Goal: Task Accomplishment & Management: Use online tool/utility

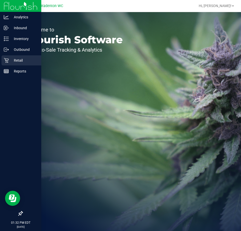
click at [7, 58] on div "Retail" at bounding box center [22, 60] width 40 height 10
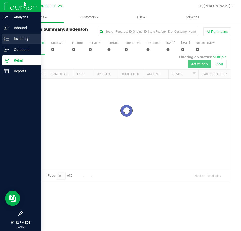
click at [15, 40] on p "Inventory" at bounding box center [24, 39] width 30 height 6
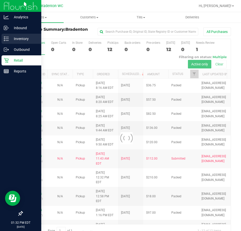
click at [11, 41] on p "Inventory" at bounding box center [24, 39] width 30 height 6
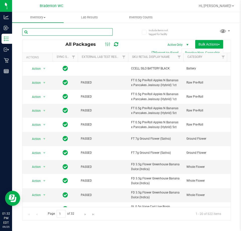
click at [100, 32] on input "text" at bounding box center [67, 32] width 91 height 8
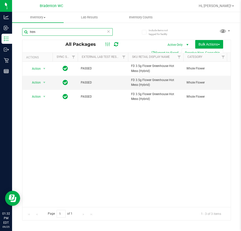
type input "htm"
drag, startPoint x: 50, startPoint y: 203, endPoint x: 67, endPoint y: 203, distance: 17.4
click at [67, 203] on div "Action Action Edit attributes Global inventory Locate package Package audit log…" at bounding box center [126, 135] width 209 height 146
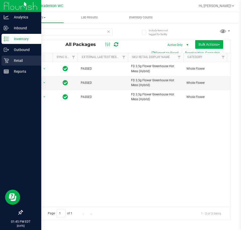
click at [3, 61] on div "Retail" at bounding box center [22, 60] width 40 height 10
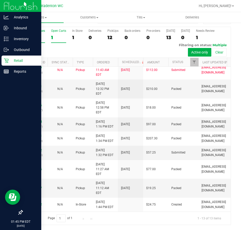
click at [55, 36] on div "1" at bounding box center [58, 38] width 15 height 6
click at [0, 0] on input "Open Carts 1" at bounding box center [0, 0] width 0 height 0
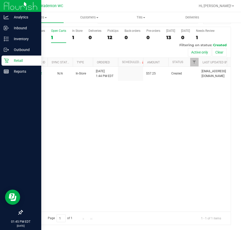
click at [68, 36] on div "All Purchases 13 Open Carts 1 In Store 1 Deliveries 0 PickUps 12 Back-orders 0 …" at bounding box center [126, 42] width 209 height 31
click at [77, 33] on div "In Store" at bounding box center [77, 31] width 10 height 4
click at [0, 0] on input "In Store 1" at bounding box center [0, 0] width 0 height 0
click at [35, 35] on div "13" at bounding box center [35, 38] width 19 height 6
click at [0, 0] on input "All Purchases 13" at bounding box center [0, 0] width 0 height 0
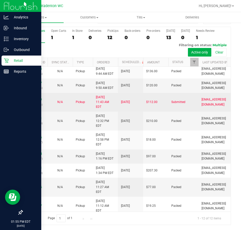
scroll to position [55, 0]
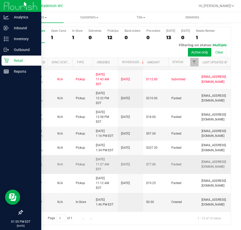
click at [37, 166] on link "12002746" at bounding box center [35, 164] width 14 height 4
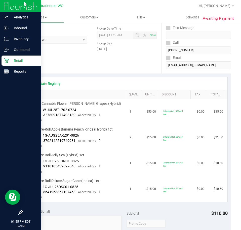
scroll to position [214, 0]
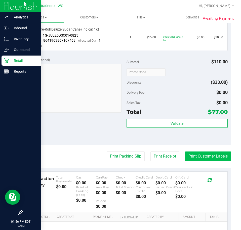
click at [186, 157] on button "Print Customer Labels" at bounding box center [209, 156] width 46 height 10
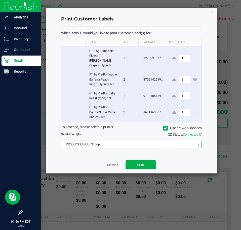
click at [141, 141] on span "PRODUCT LABEL - 300dpi" at bounding box center [129, 144] width 134 height 7
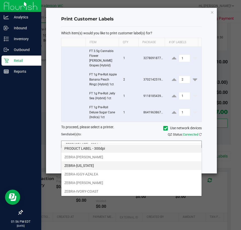
scroll to position [0, 0]
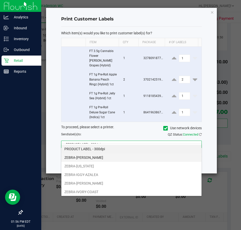
click at [99, 159] on li "ZEBRA-[PERSON_NAME]" at bounding box center [132, 157] width 140 height 9
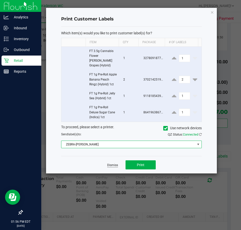
click at [117, 162] on app-cancel-button "Dismiss" at bounding box center [112, 164] width 11 height 5
click at [117, 163] on link "Dismiss" at bounding box center [112, 165] width 11 height 4
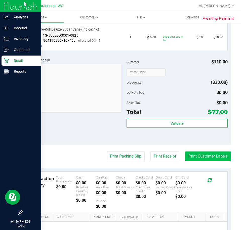
click at [211, 159] on button "Print Customer Labels" at bounding box center [209, 156] width 46 height 10
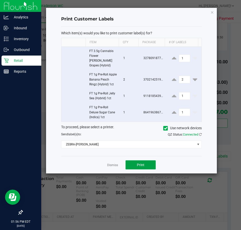
click at [142, 163] on span "Print" at bounding box center [141, 165] width 8 height 4
click at [143, 163] on span "Print" at bounding box center [141, 165] width 8 height 4
click at [130, 160] on button "Print" at bounding box center [141, 164] width 30 height 9
drag, startPoint x: 130, startPoint y: 160, endPoint x: 143, endPoint y: -33, distance: 192.5
click at [143, 0] on html "Analytics Inbound Inventory Outbound Retail Reports 02:10 PM EDT [DATE] 09/25 B…" at bounding box center [120, 115] width 241 height 230
